Goal: Find specific page/section: Find specific page/section

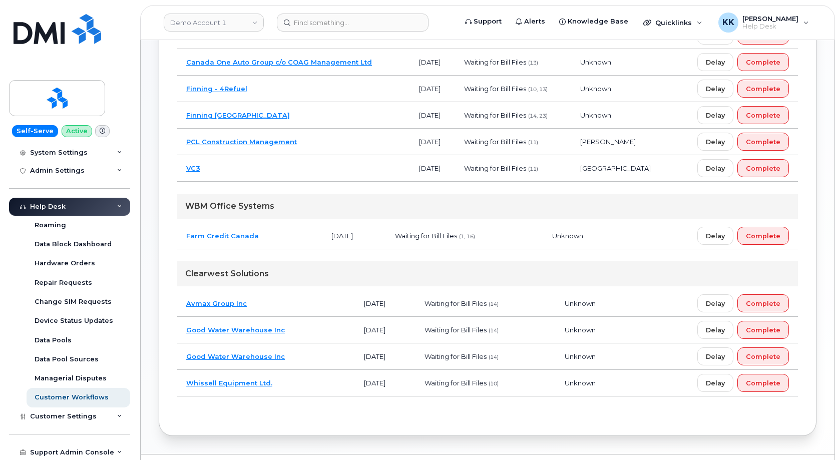
scroll to position [180, 0]
click at [75, 450] on div "Support Admin Console" at bounding box center [72, 452] width 84 height 8
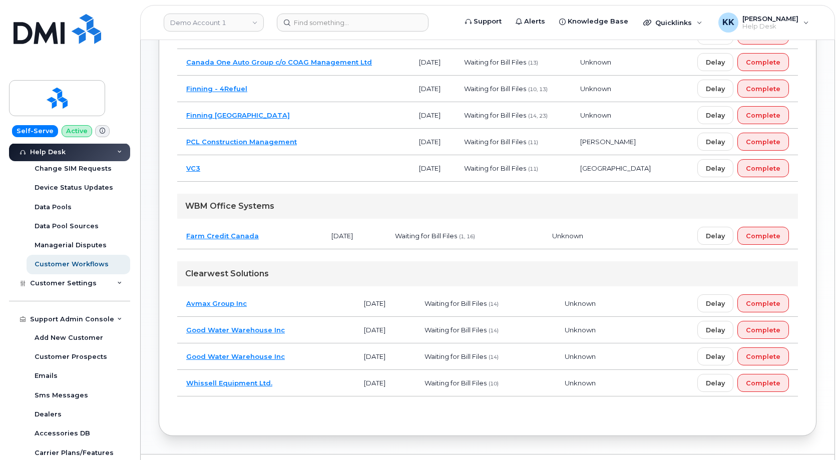
scroll to position [372, 0]
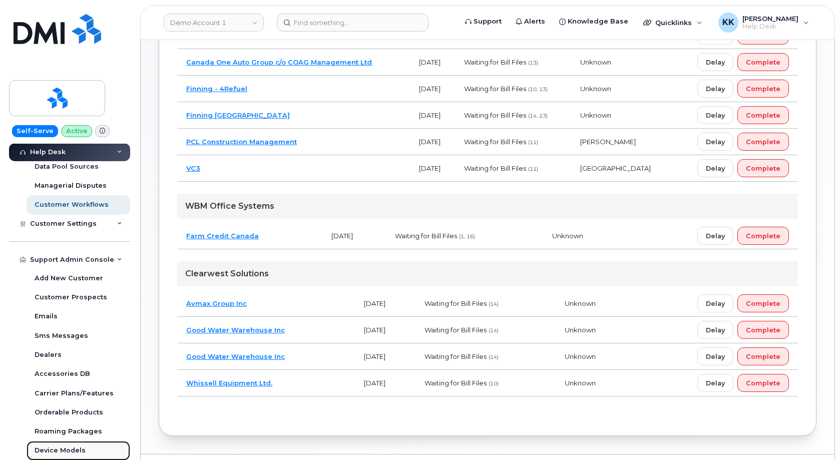
click at [69, 446] on link "Device Models" at bounding box center [79, 450] width 104 height 19
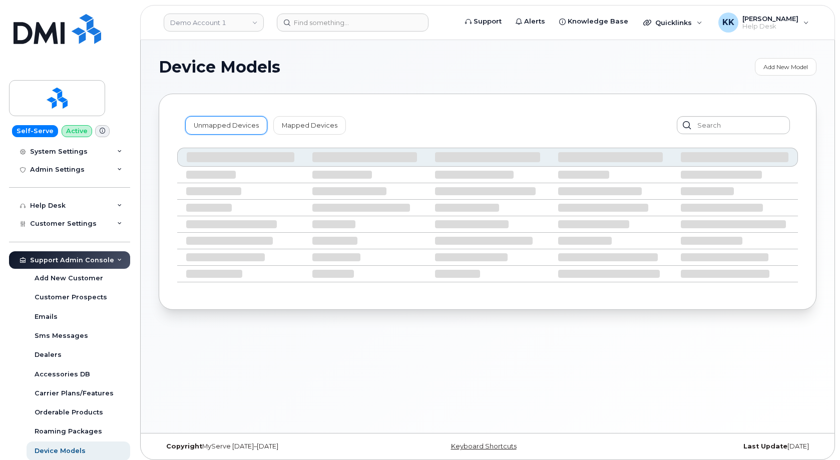
click at [231, 118] on link "Unmapped Devices" at bounding box center [226, 125] width 82 height 18
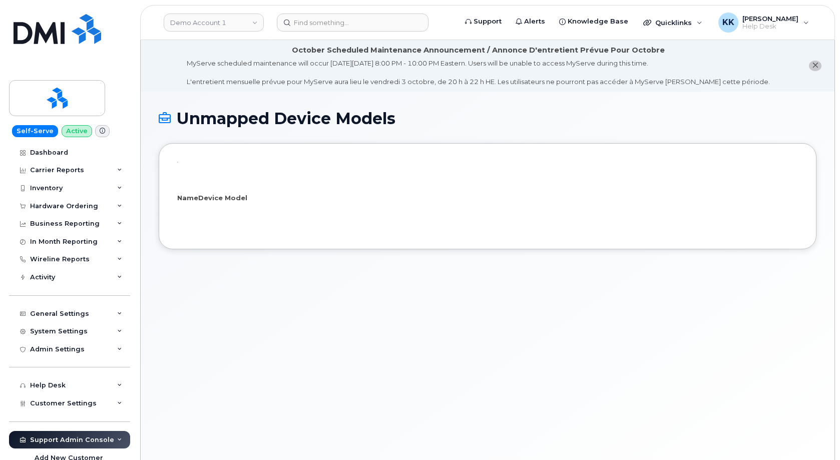
select select "25"
